Goal: Task Accomplishment & Management: Manage account settings

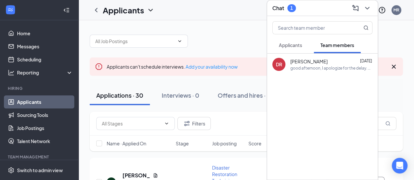
click at [210, 38] on div at bounding box center [246, 38] width 313 height 20
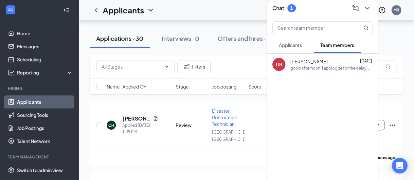
scroll to position [65, 0]
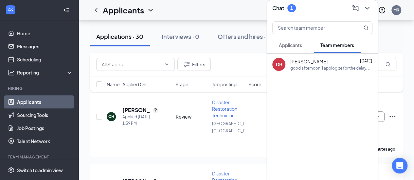
click at [269, 95] on div "[PERSON_NAME] [DATE] good afternoon, I apologize for the delay. Unforutnately y…" at bounding box center [322, 117] width 111 height 126
click at [237, 68] on div "Filters" at bounding box center [246, 64] width 300 height 13
click at [370, 9] on icon "ChevronDown" at bounding box center [367, 8] width 8 height 8
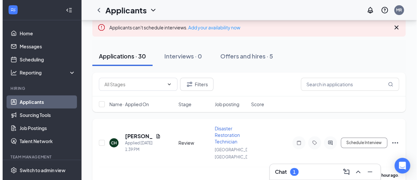
scroll to position [33, 0]
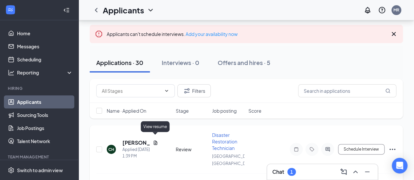
click at [154, 140] on icon "Document" at bounding box center [155, 142] width 5 height 5
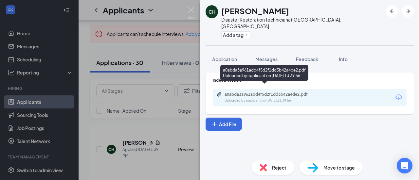
click at [262, 98] on div "Uploaded by applicant on [DATE] 13:39:56" at bounding box center [273, 100] width 98 height 5
